Goal: Check status: Check status

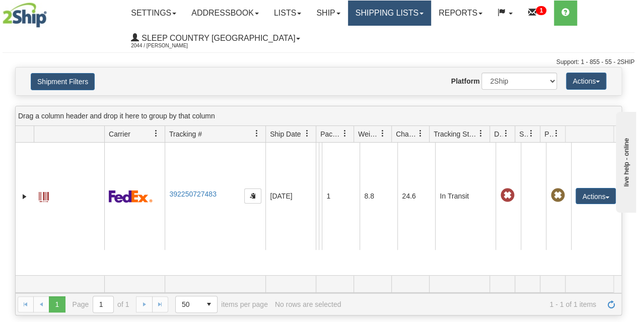
click at [423, 20] on link "Shipping lists" at bounding box center [389, 13] width 83 height 25
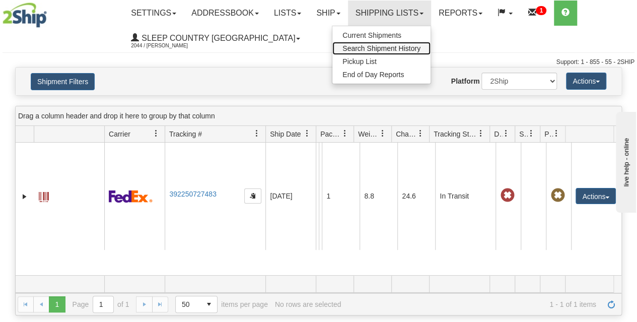
click at [380, 50] on span "Search Shipment History" at bounding box center [382, 48] width 78 height 8
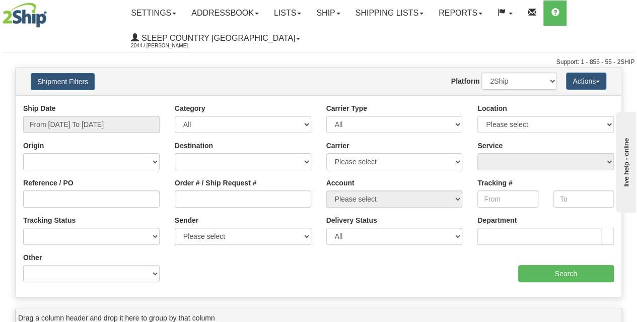
click at [76, 86] on button "Shipment Filters" at bounding box center [63, 81] width 64 height 17
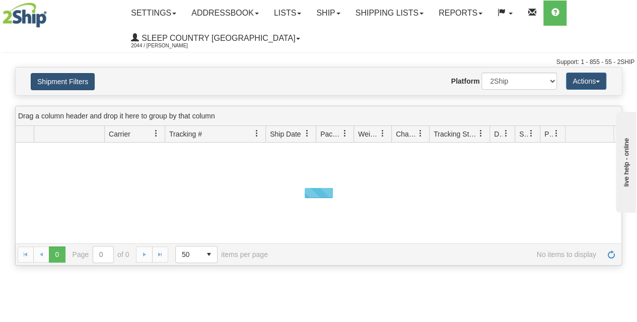
click at [77, 79] on button "Shipment Filters" at bounding box center [63, 81] width 64 height 17
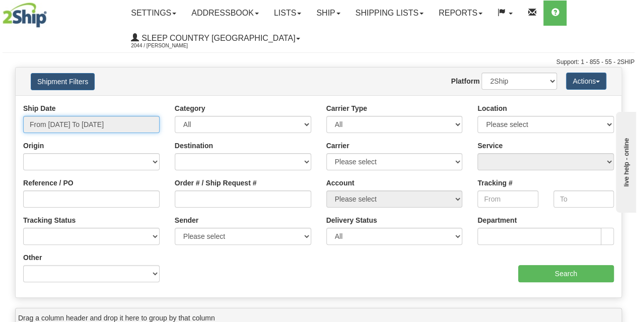
click at [92, 124] on input "From [DATE] To [DATE]" at bounding box center [91, 124] width 137 height 17
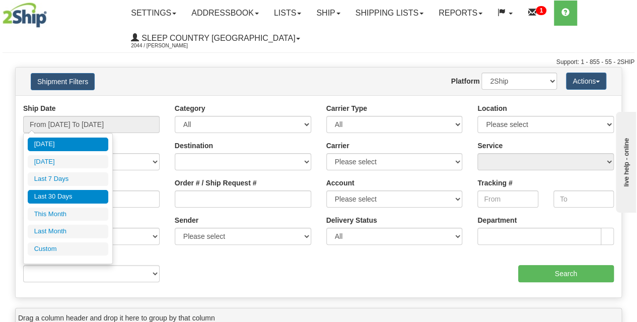
click at [73, 199] on li "Last 30 Days" at bounding box center [68, 197] width 81 height 14
type input "From [DATE] To [DATE]"
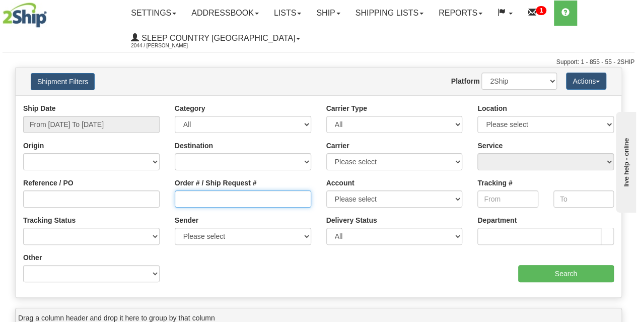
click at [210, 199] on input "Order # / Ship Request #" at bounding box center [243, 198] width 137 height 17
paste input "9000I027995"
type input "9000I027995"
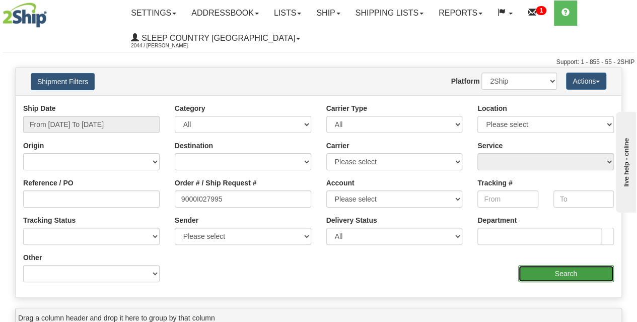
click at [544, 277] on input "Search" at bounding box center [566, 273] width 96 height 17
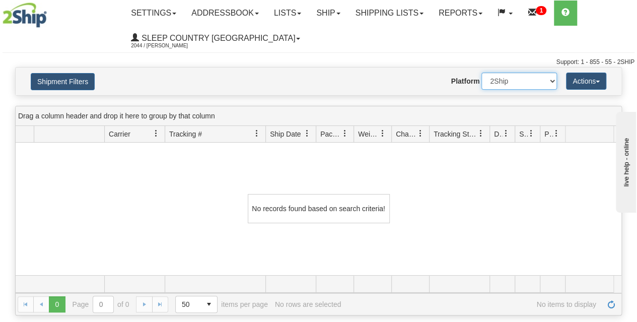
click at [508, 88] on select "2Ship Imported" at bounding box center [520, 81] width 76 height 17
select select "1"
click at [482, 73] on select "2Ship Imported" at bounding box center [520, 81] width 76 height 17
click at [64, 84] on button "Shipment Filters" at bounding box center [63, 81] width 64 height 17
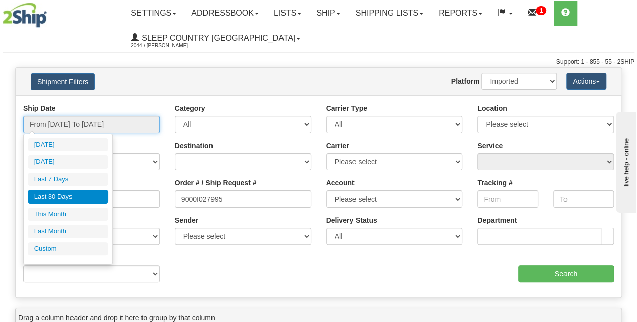
click at [80, 125] on input "From [DATE] To [DATE]" at bounding box center [91, 124] width 137 height 17
click at [81, 199] on li "Last 30 Days" at bounding box center [68, 197] width 81 height 14
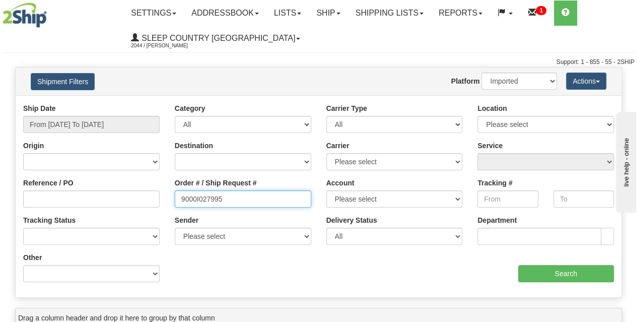
click at [176, 198] on input "9000I027995" at bounding box center [243, 198] width 137 height 17
drag, startPoint x: 212, startPoint y: 197, endPoint x: 153, endPoint y: 193, distance: 59.6
click at [153, 103] on div "Reference / PO Order # / Ship Request # 9000I027995 Account Please select [GEOG…" at bounding box center [319, 103] width 606 height 0
paste input "9000I027995"
type input "9000I027995"
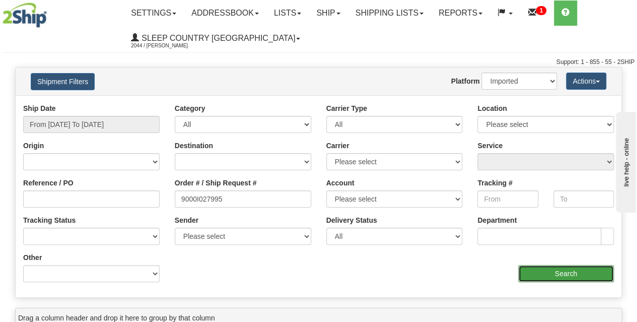
click at [537, 270] on input "Search" at bounding box center [566, 273] width 96 height 17
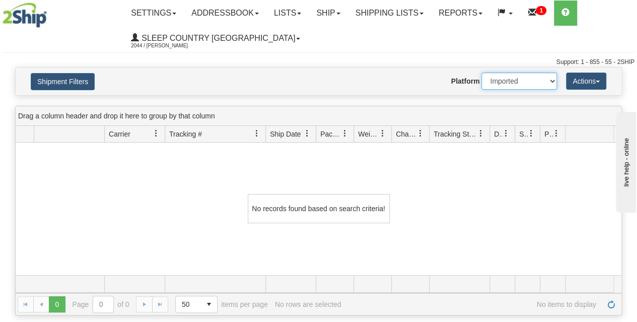
click at [501, 80] on select "2Ship Imported" at bounding box center [520, 81] width 76 height 17
select select "0"
click at [482, 73] on select "2Ship Imported" at bounding box center [520, 81] width 76 height 17
